Goal: Information Seeking & Learning: Learn about a topic

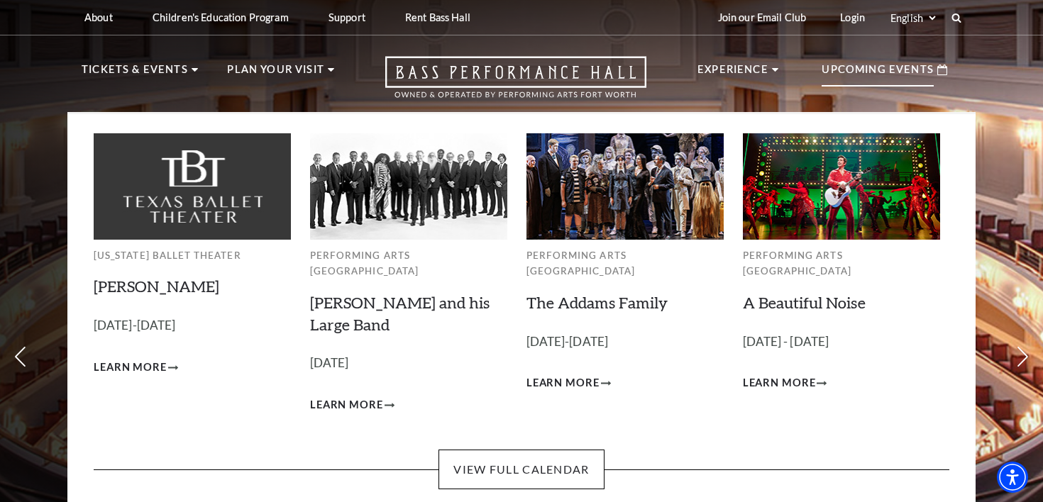
click at [867, 57] on div "Upcoming Events" at bounding box center [884, 70] width 154 height 40
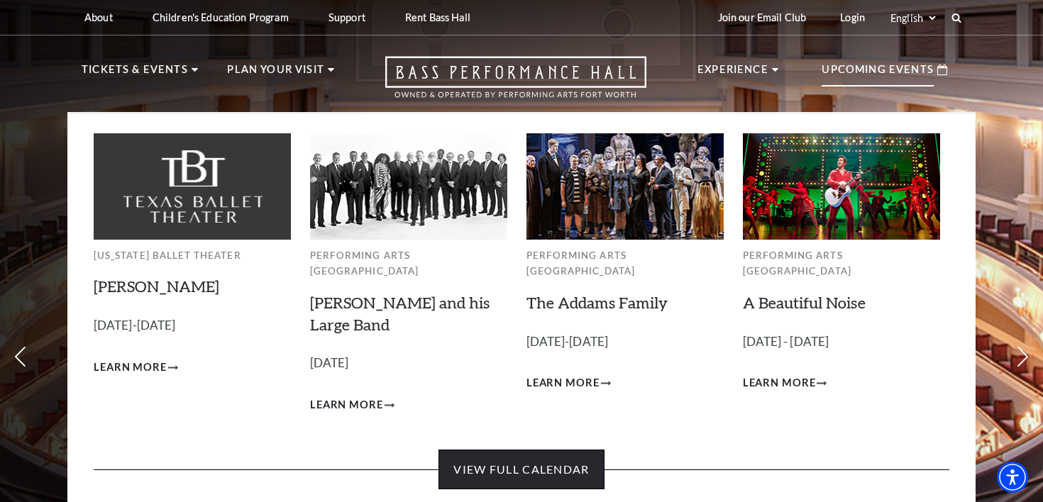
click at [525, 457] on link "View Full Calendar" at bounding box center [520, 470] width 165 height 40
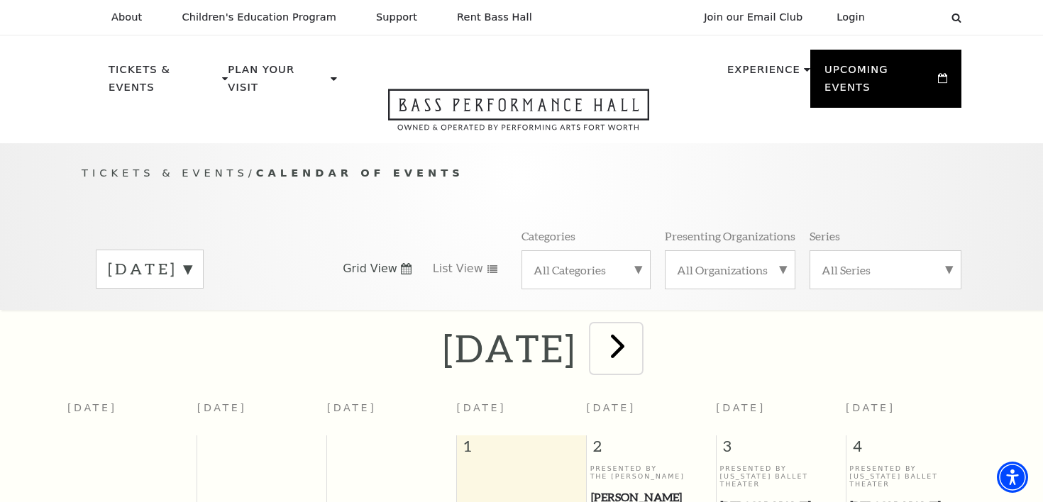
click at [638, 339] on span "next" at bounding box center [617, 346] width 40 height 40
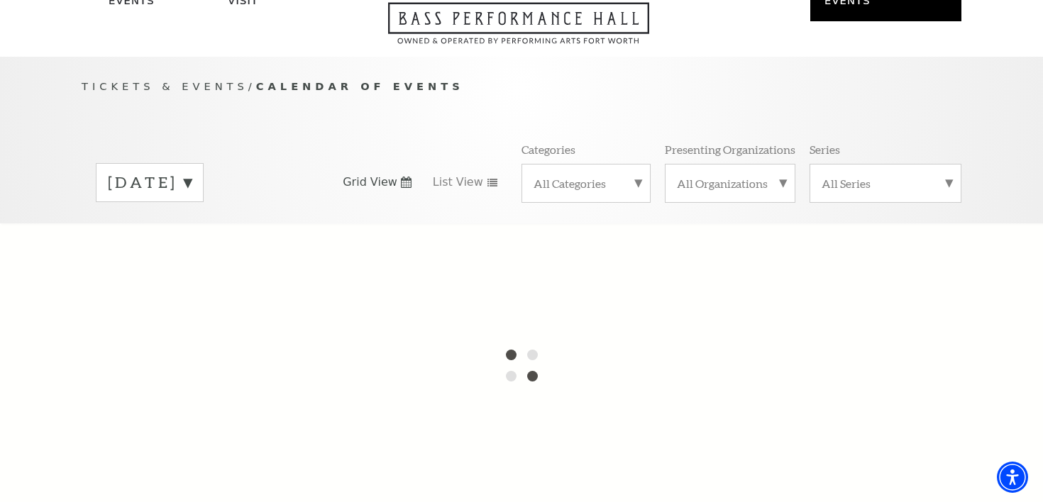
scroll to position [75, 0]
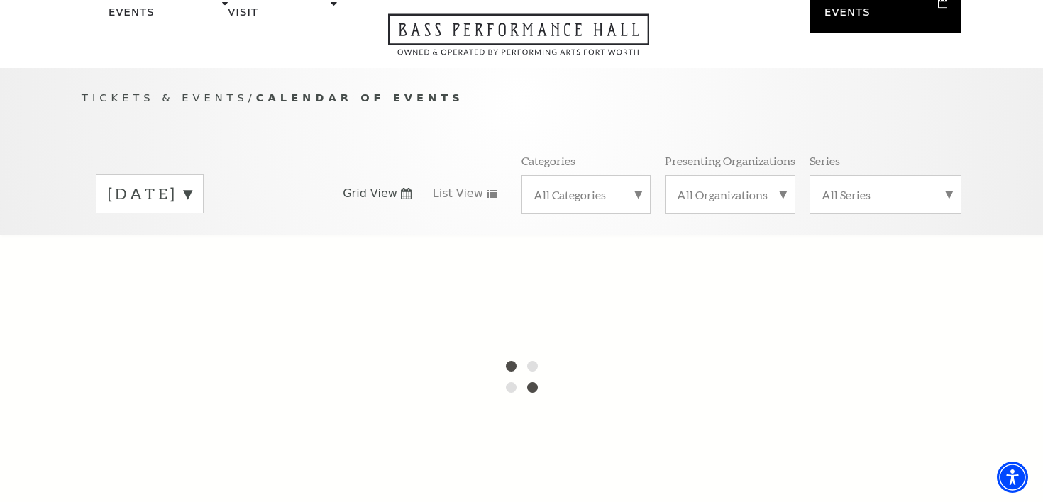
click at [160, 174] on div "October 2025" at bounding box center [150, 193] width 108 height 39
click at [204, 239] on div at bounding box center [521, 377] width 1043 height 284
click at [192, 209] on label "November 2025" at bounding box center [150, 224] width 84 height 30
click at [192, 183] on label "October 2025" at bounding box center [150, 194] width 84 height 22
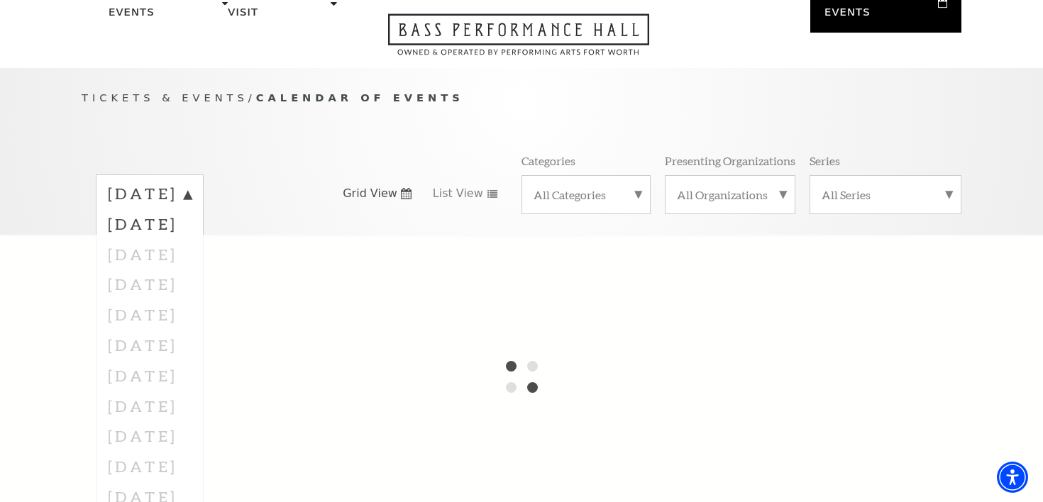
click at [218, 235] on div at bounding box center [521, 377] width 1043 height 284
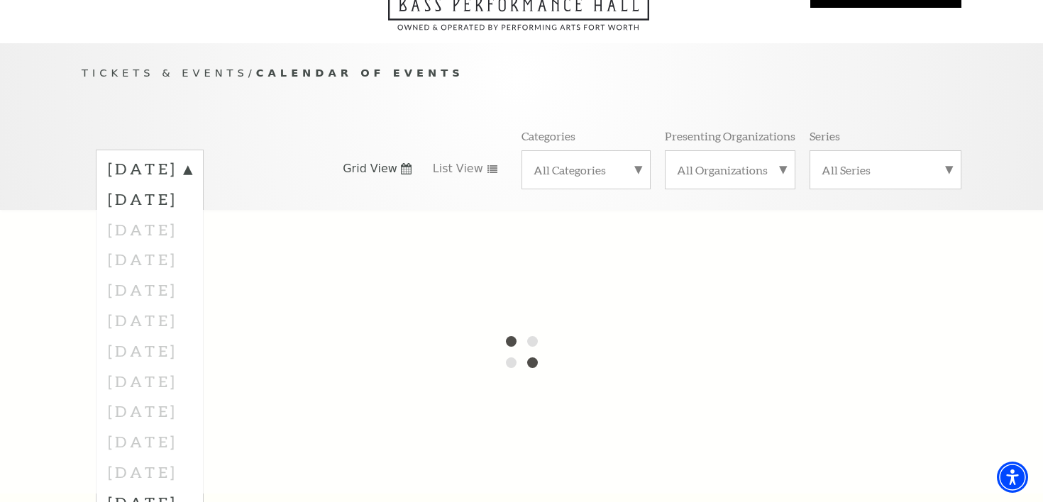
scroll to position [0, 0]
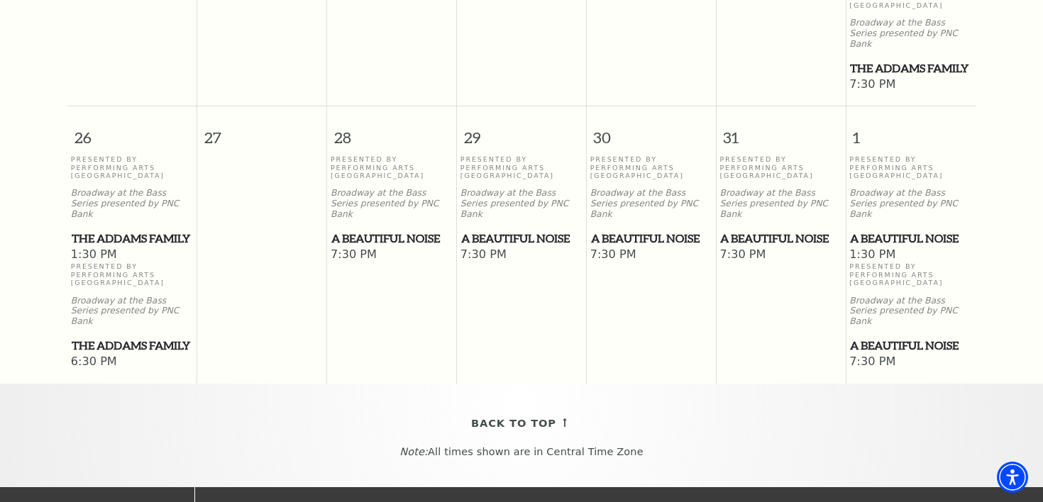
scroll to position [1097, 0]
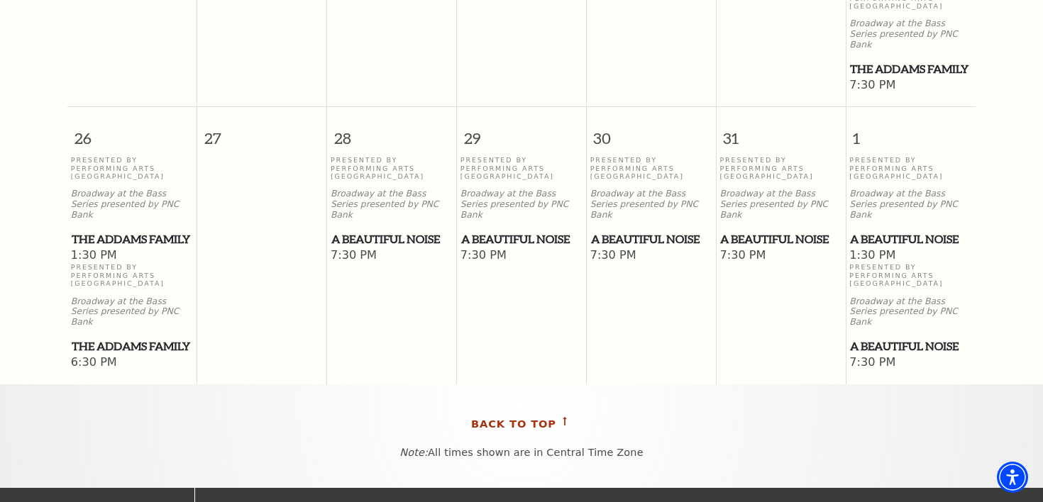
click at [511, 416] on span "Back To Top" at bounding box center [513, 425] width 85 height 18
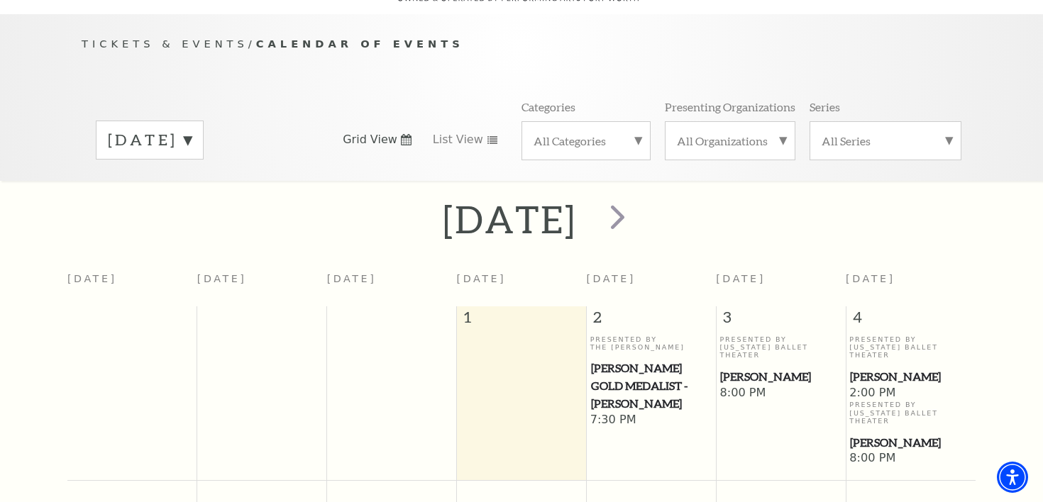
scroll to position [126, 0]
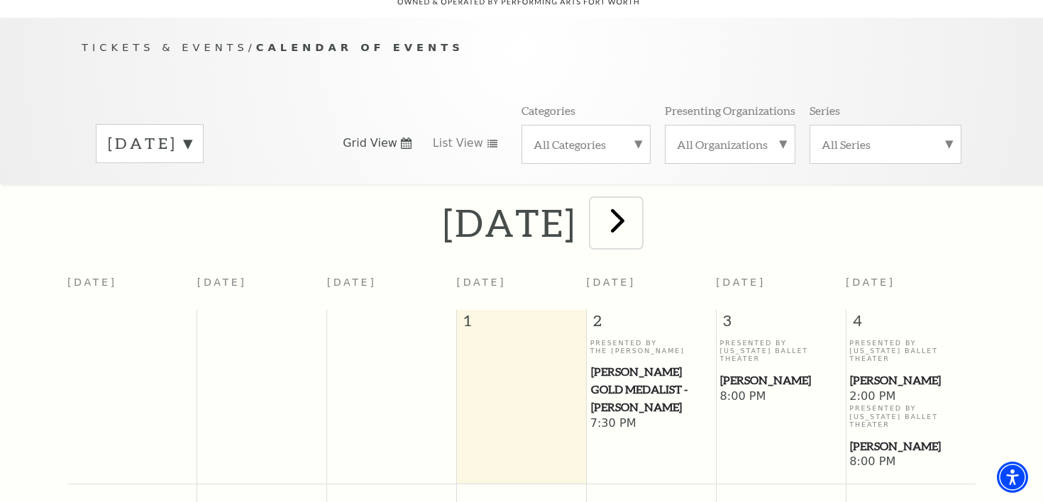
click at [638, 201] on span "next" at bounding box center [617, 220] width 40 height 40
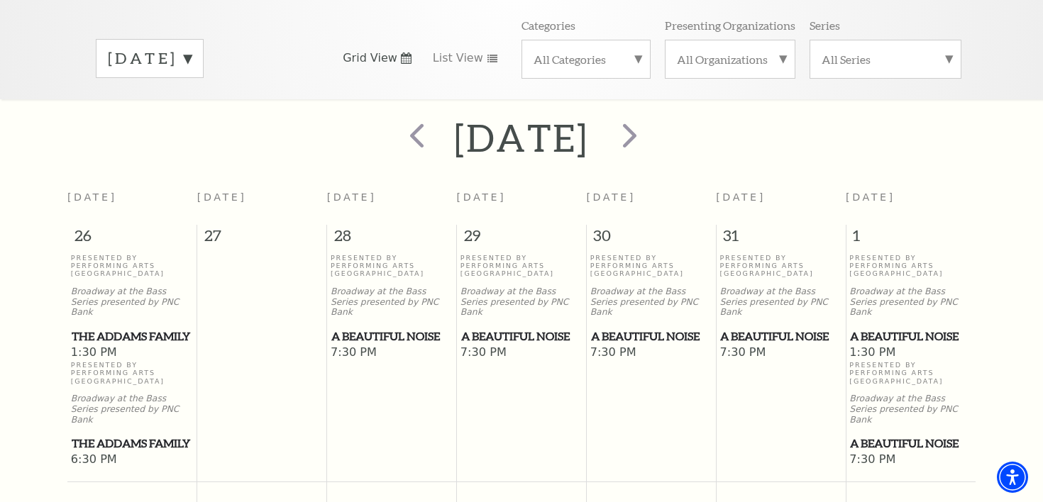
scroll to position [0, 0]
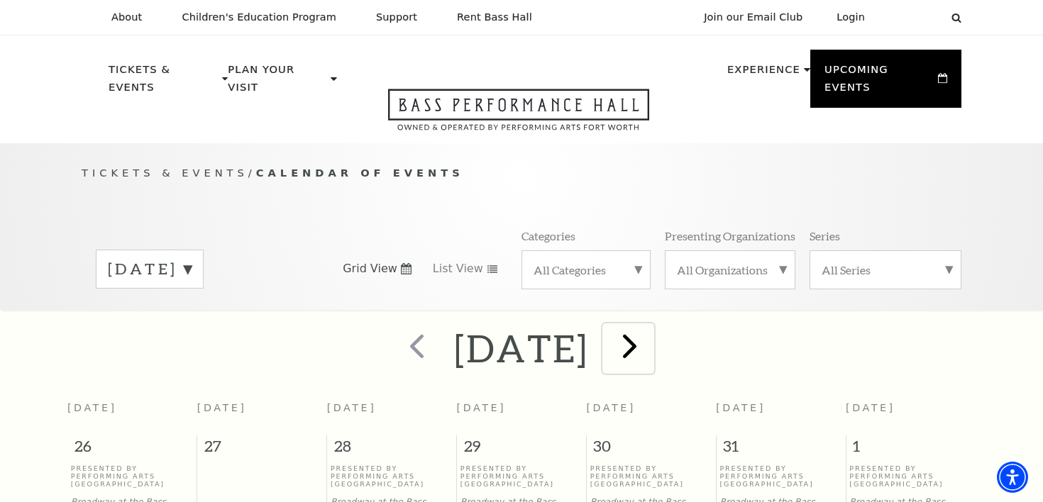
click at [650, 349] on span "next" at bounding box center [629, 346] width 40 height 40
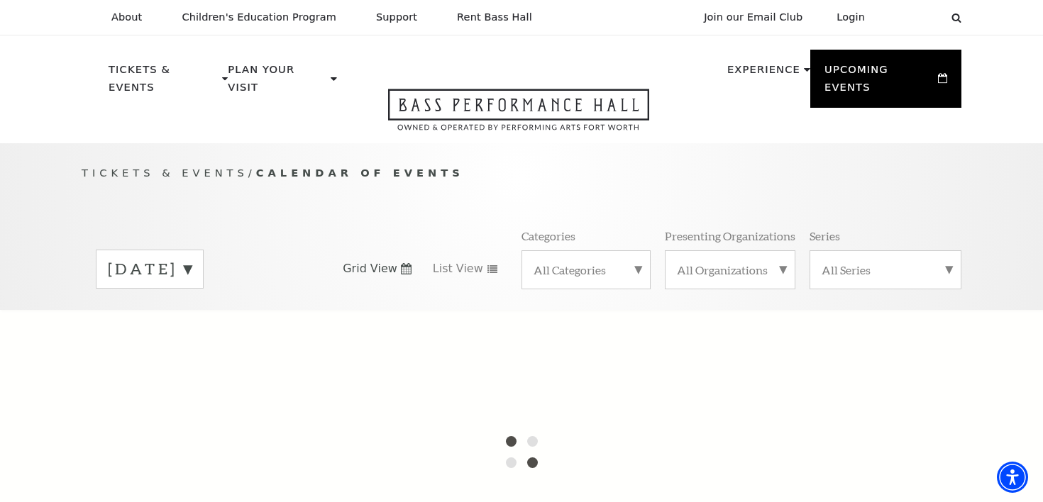
click at [192, 261] on label "[DATE]" at bounding box center [150, 269] width 84 height 22
click at [209, 311] on div at bounding box center [521, 452] width 1043 height 284
click at [407, 310] on div at bounding box center [521, 452] width 1043 height 284
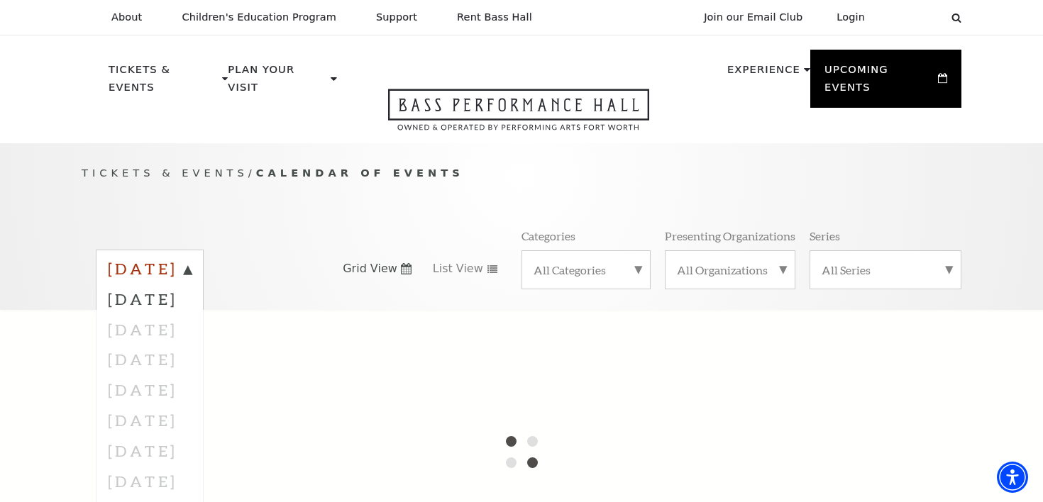
click at [192, 258] on label "[DATE]" at bounding box center [150, 271] width 84 height 26
click at [192, 258] on label "[DATE]" at bounding box center [150, 269] width 84 height 22
click at [192, 284] on label "[DATE]" at bounding box center [150, 299] width 84 height 30
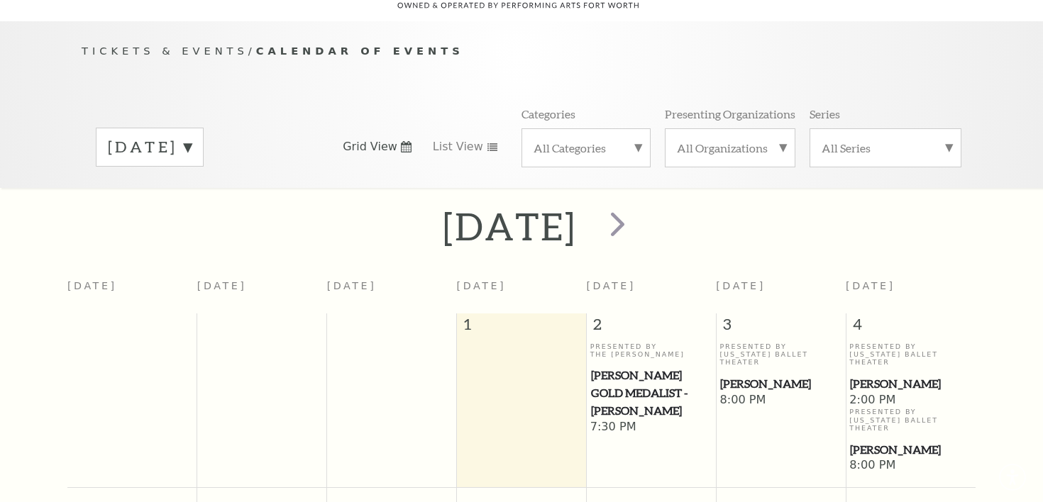
scroll to position [126, 0]
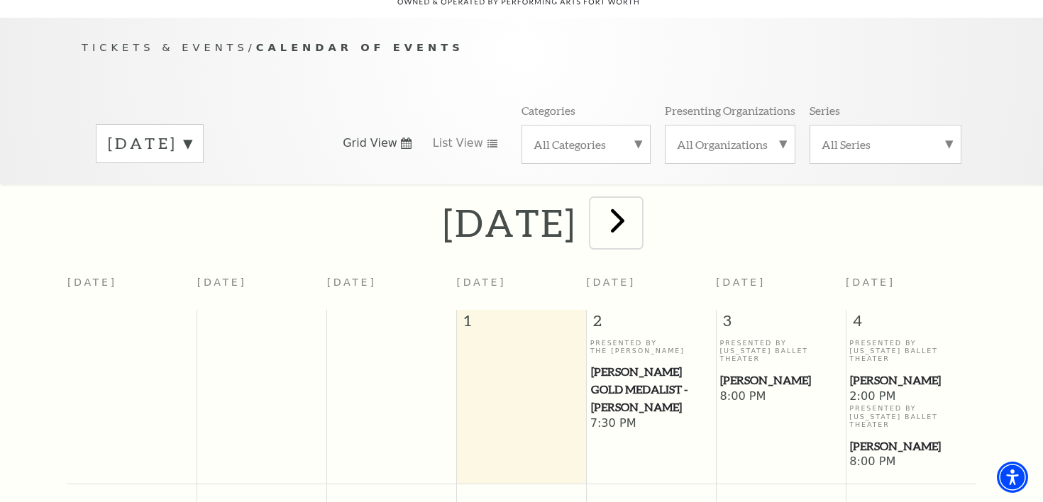
click at [638, 200] on span "next" at bounding box center [617, 220] width 40 height 40
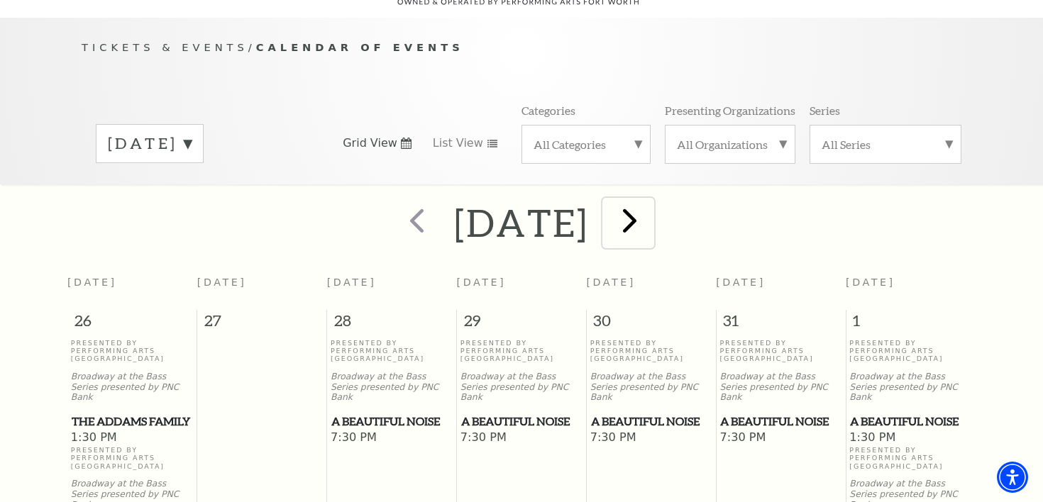
click at [650, 206] on span "next" at bounding box center [629, 220] width 40 height 40
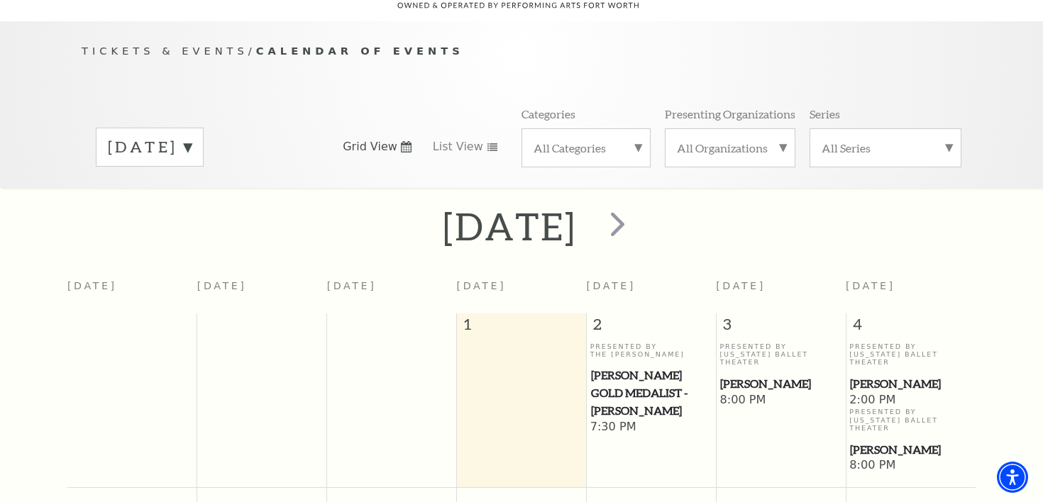
scroll to position [126, 0]
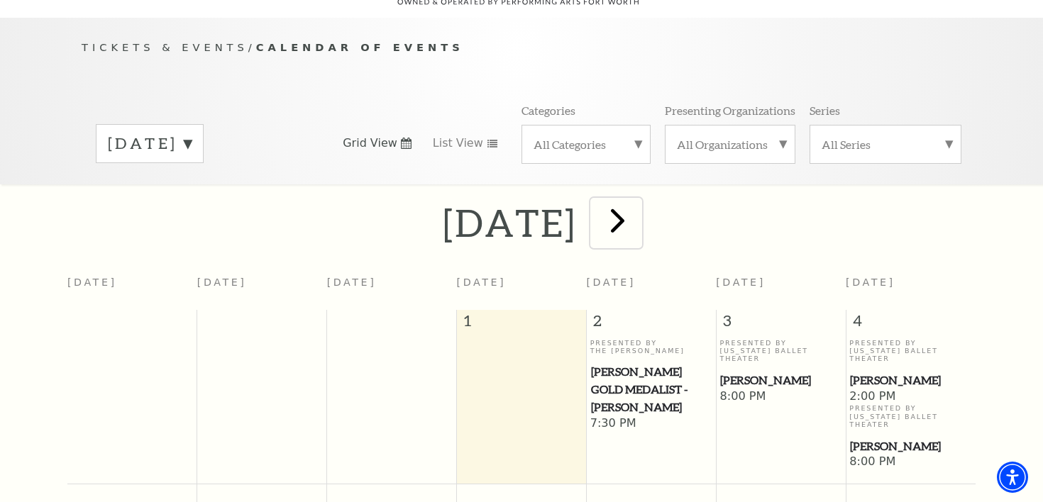
click at [638, 216] on span "next" at bounding box center [617, 220] width 40 height 40
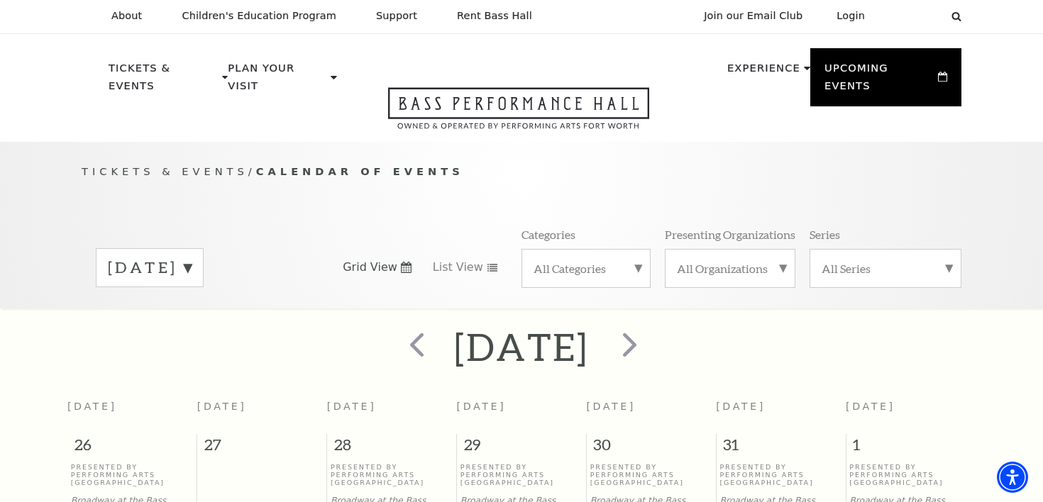
scroll to position [0, 0]
